Goal: Task Accomplishment & Management: Manage account settings

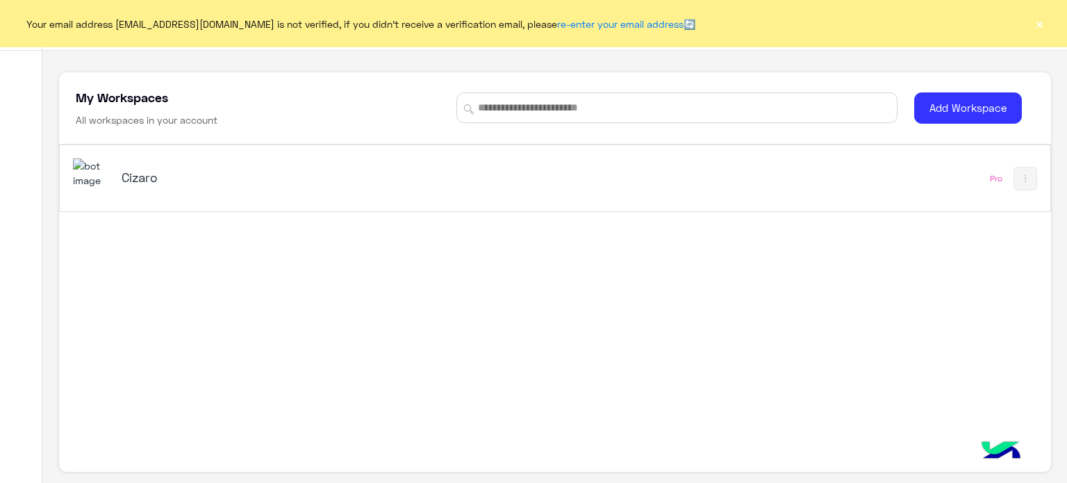
click at [285, 172] on h5 "Cizaro" at bounding box center [295, 177] width 347 height 17
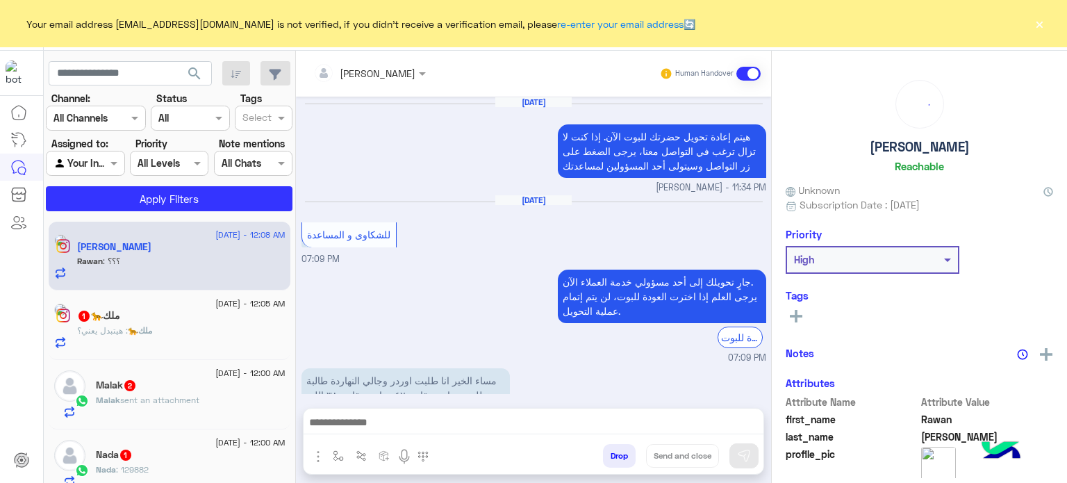
scroll to position [351, 0]
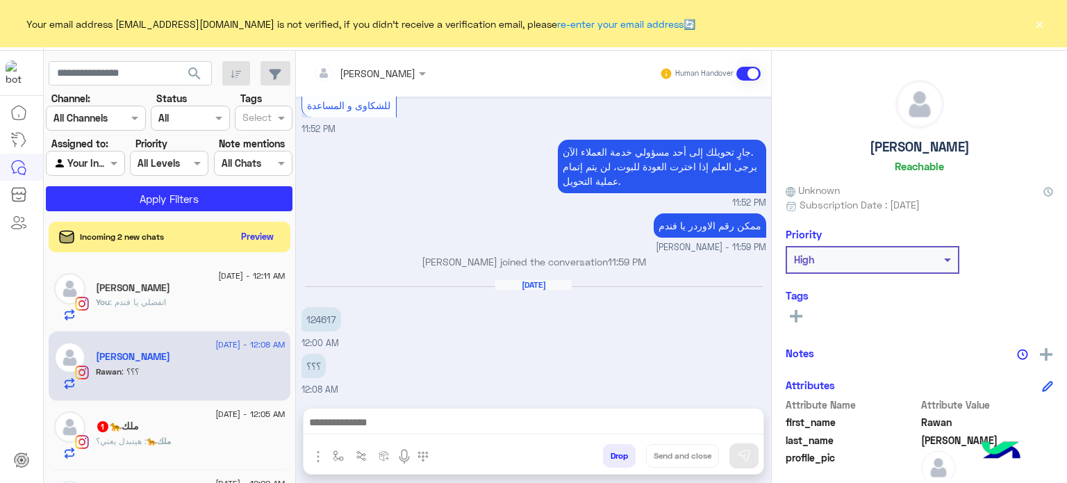
click at [1030, 12] on div "Your email address [EMAIL_ADDRESS][DOMAIN_NAME] is not verified, if you didn't …" at bounding box center [533, 23] width 1067 height 47
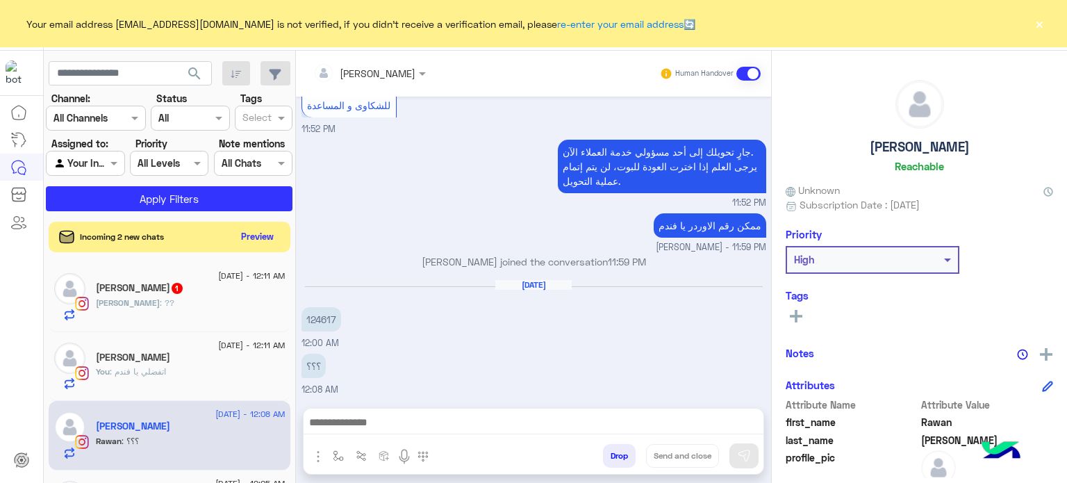
click at [1035, 31] on button "×" at bounding box center [1039, 24] width 14 height 14
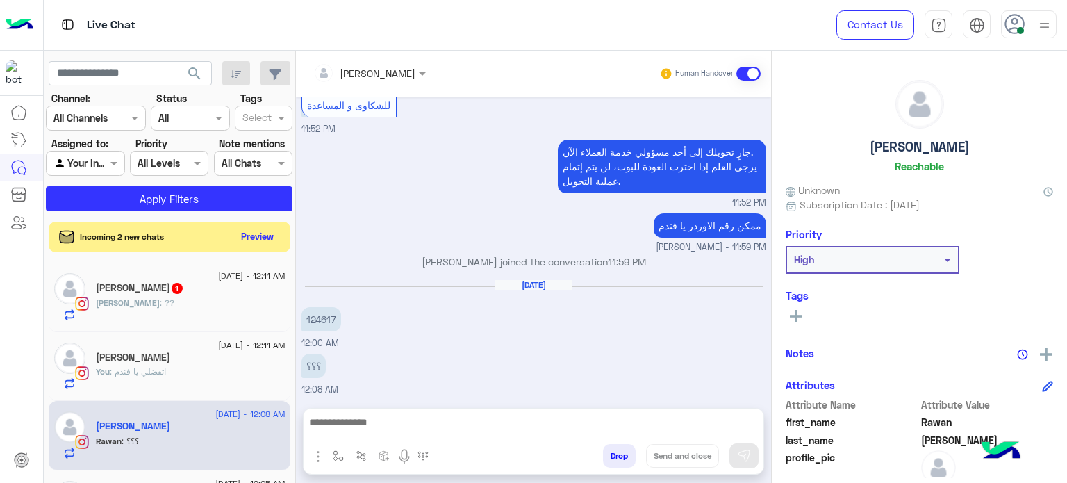
click at [1035, 33] on img at bounding box center [1043, 25] width 17 height 17
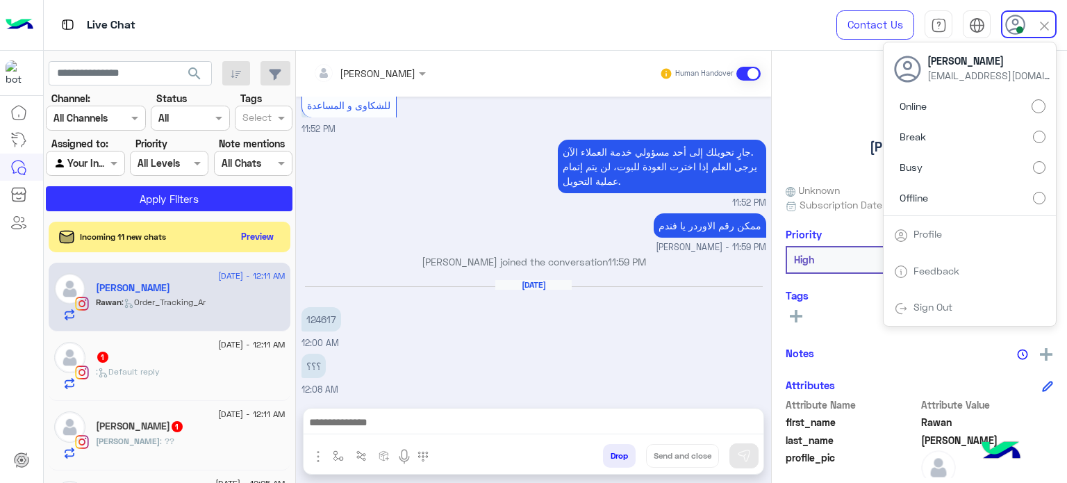
scroll to position [397, 0]
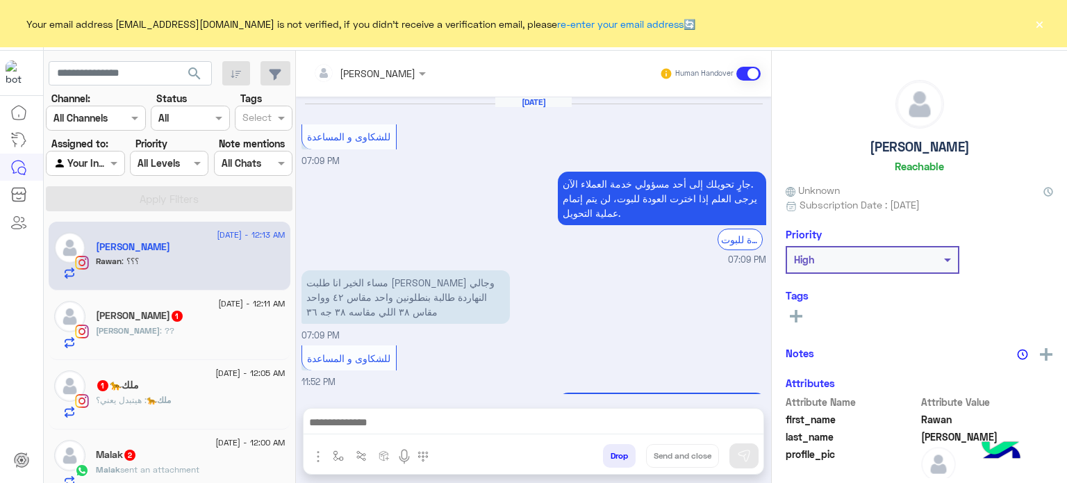
scroll to position [299, 0]
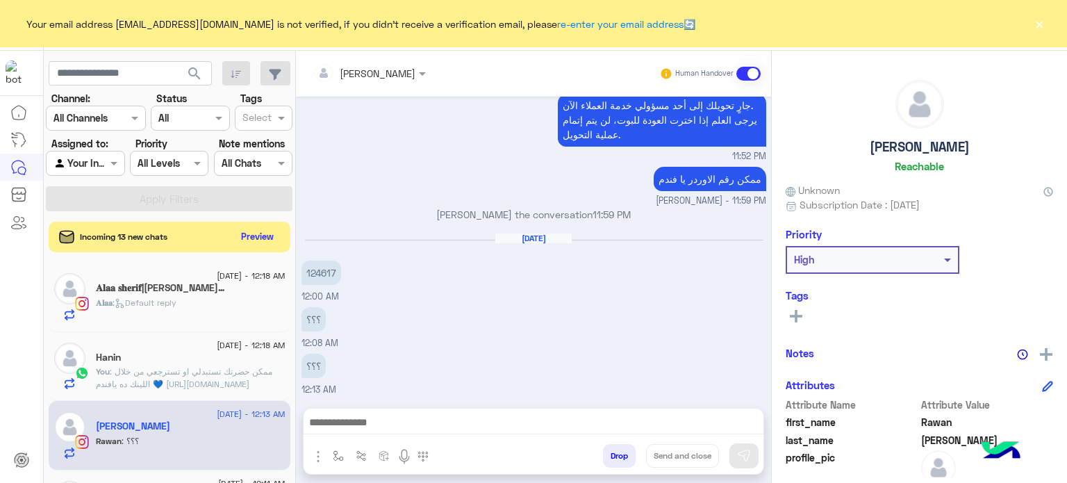
click at [1035, 12] on div "Your email address [EMAIL_ADDRESS][DOMAIN_NAME] is not verified, if you didn't …" at bounding box center [533, 23] width 1067 height 47
drag, startPoint x: 1037, startPoint y: 35, endPoint x: 1037, endPoint y: 27, distance: 7.6
click at [1037, 27] on div "Your email address [EMAIL_ADDRESS][DOMAIN_NAME] is not verified, if you didn't …" at bounding box center [533, 23] width 1067 height 47
click at [1037, 27] on button "×" at bounding box center [1039, 24] width 14 height 14
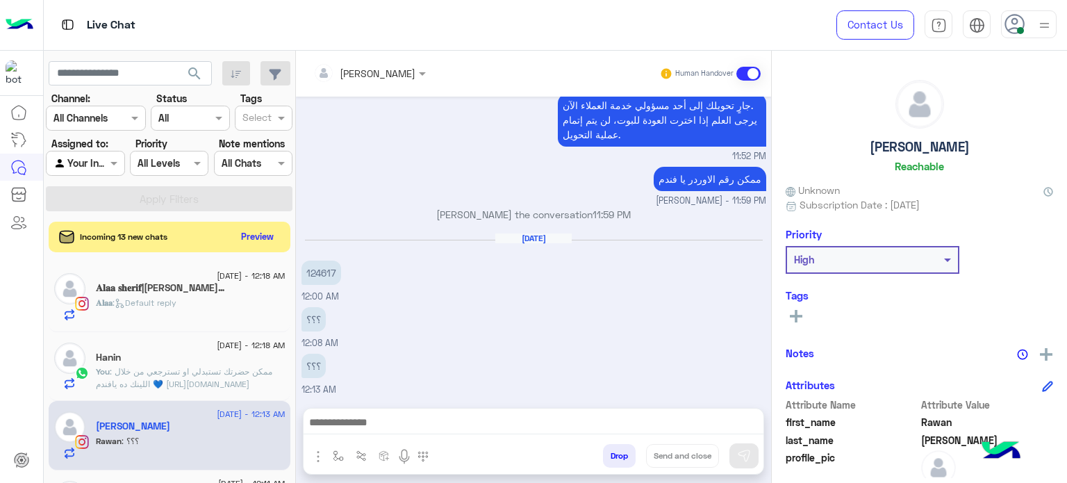
click at [1043, 28] on img at bounding box center [1043, 25] width 17 height 17
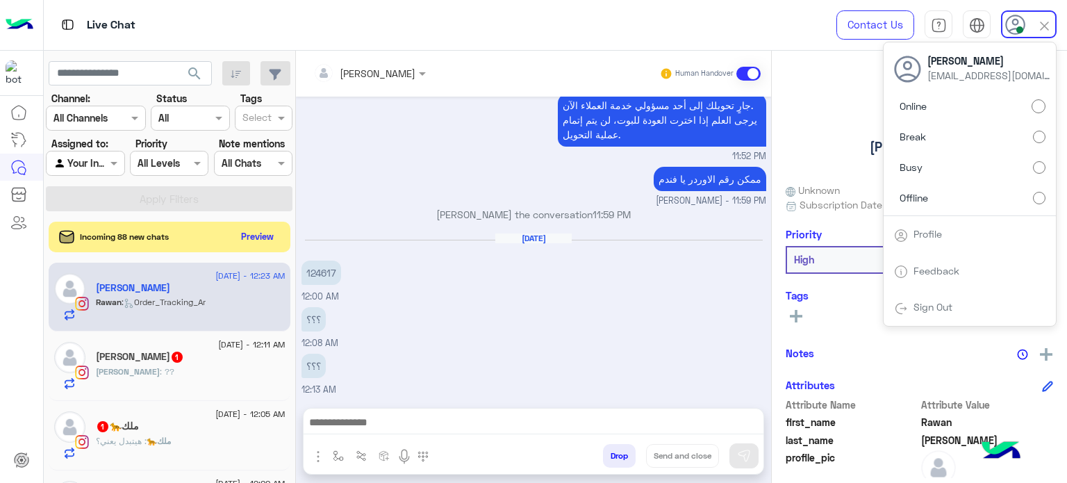
scroll to position [325, 0]
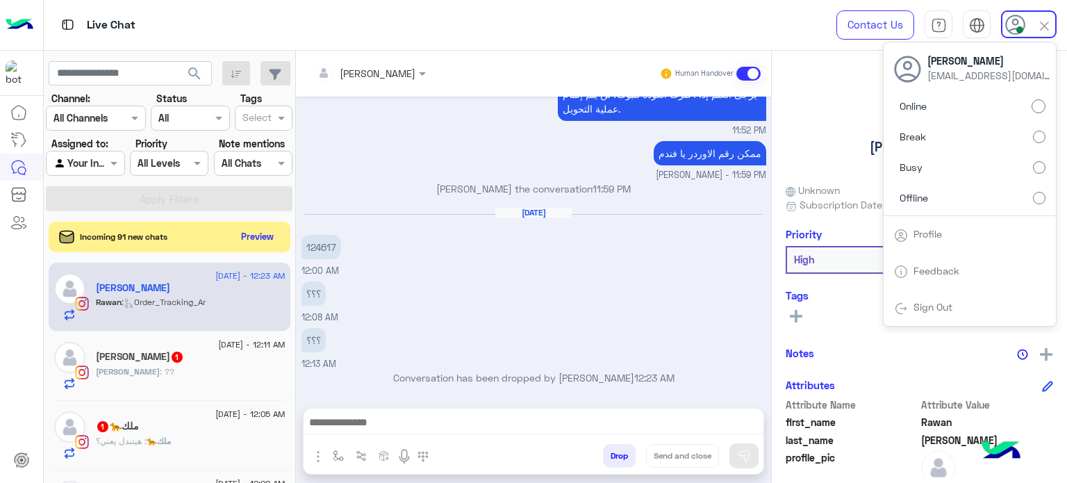
click at [994, 205] on label "Offline" at bounding box center [969, 197] width 151 height 25
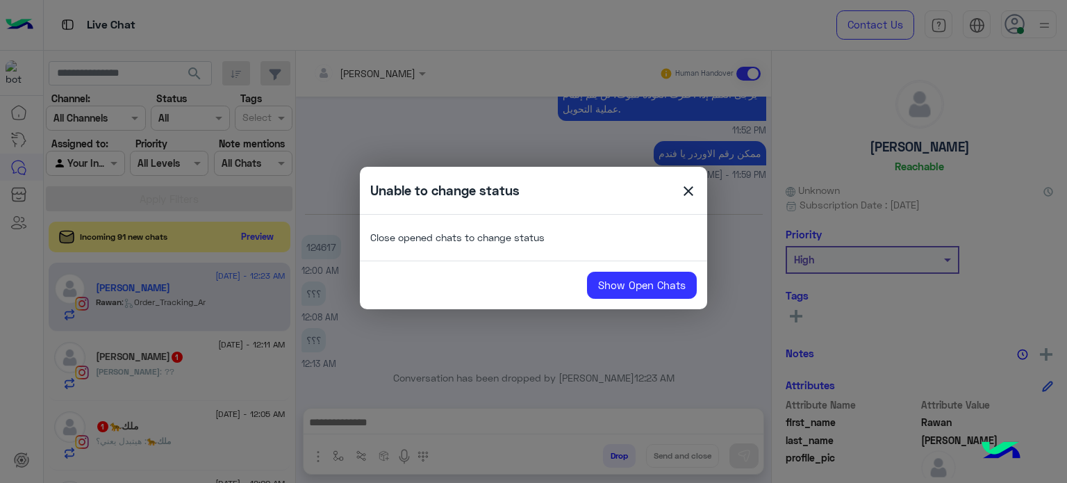
click at [683, 190] on span "close" at bounding box center [688, 193] width 17 height 21
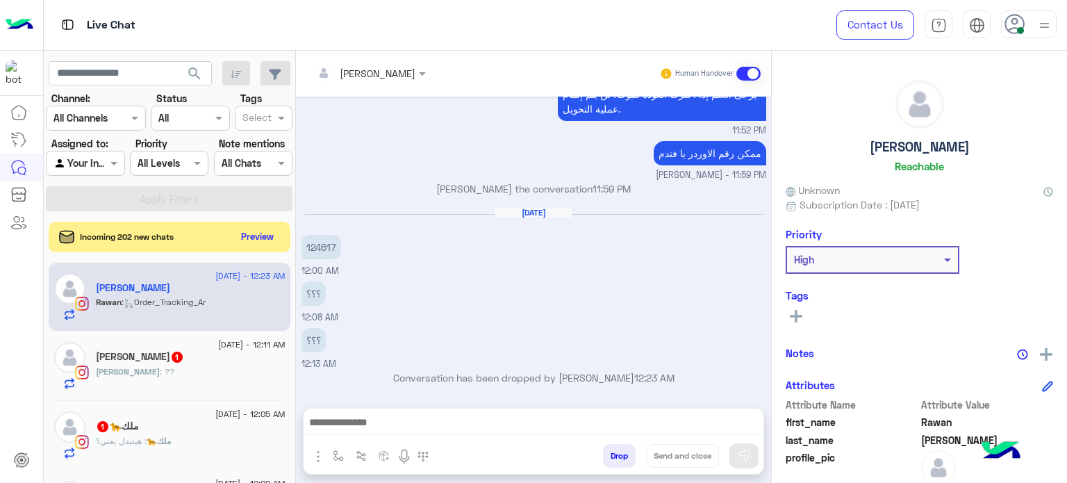
click at [1044, 27] on img at bounding box center [1043, 25] width 17 height 17
